Goal: Download file/media

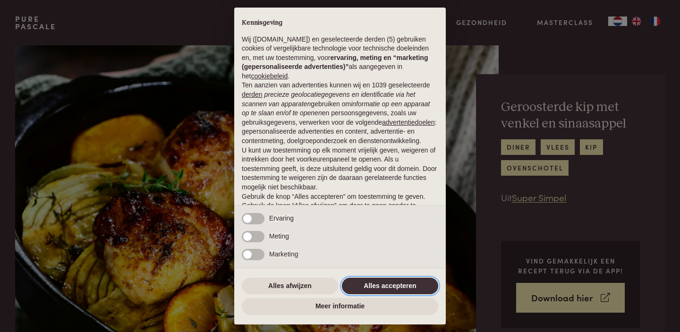
click at [379, 286] on button "Alles accepteren" at bounding box center [390, 286] width 96 height 17
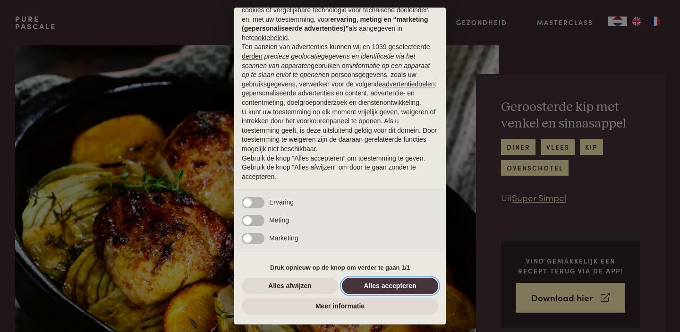
click at [379, 286] on button "Alles accepteren" at bounding box center [390, 286] width 96 height 17
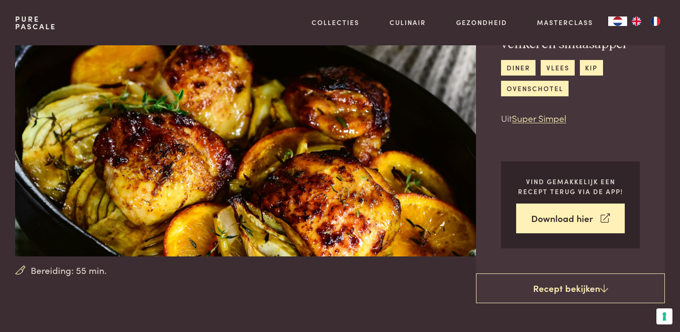
scroll to position [0, 0]
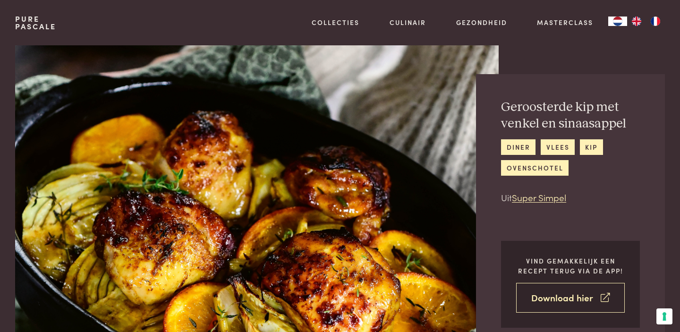
click at [545, 297] on link "Download hier" at bounding box center [570, 298] width 109 height 30
